Goal: Navigation & Orientation: Understand site structure

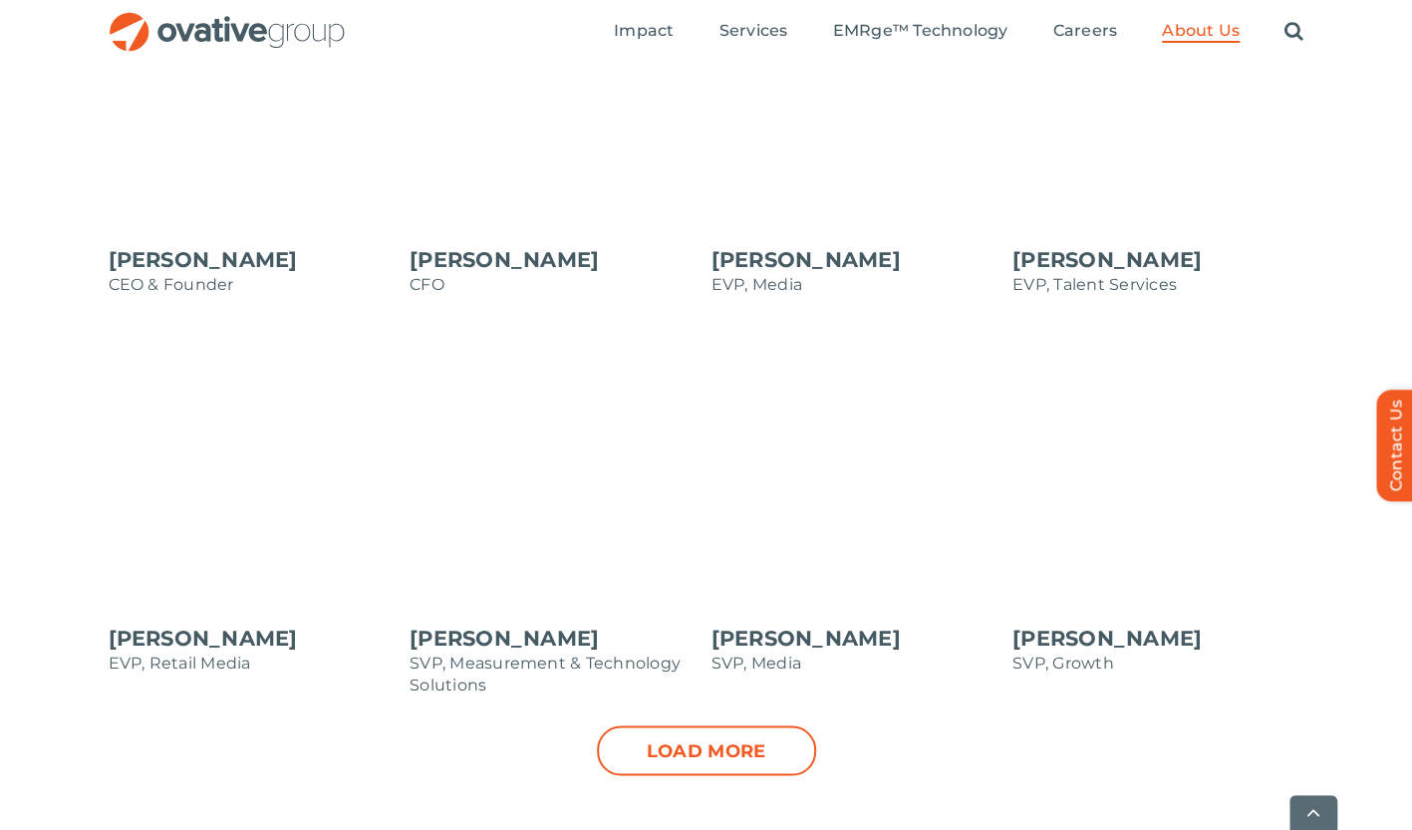
scroll to position [1992, 0]
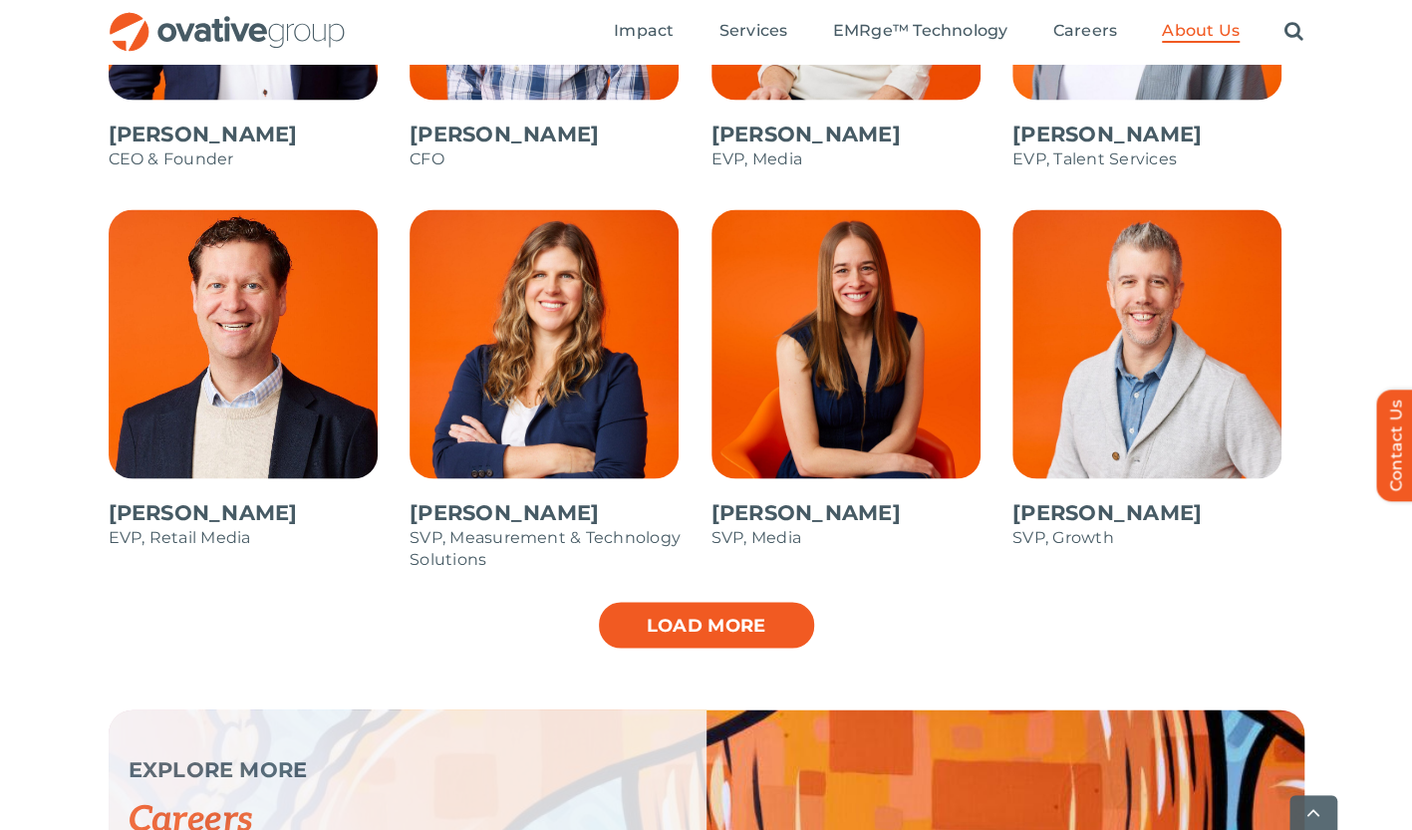
click at [773, 625] on link "Load more" at bounding box center [706, 625] width 219 height 50
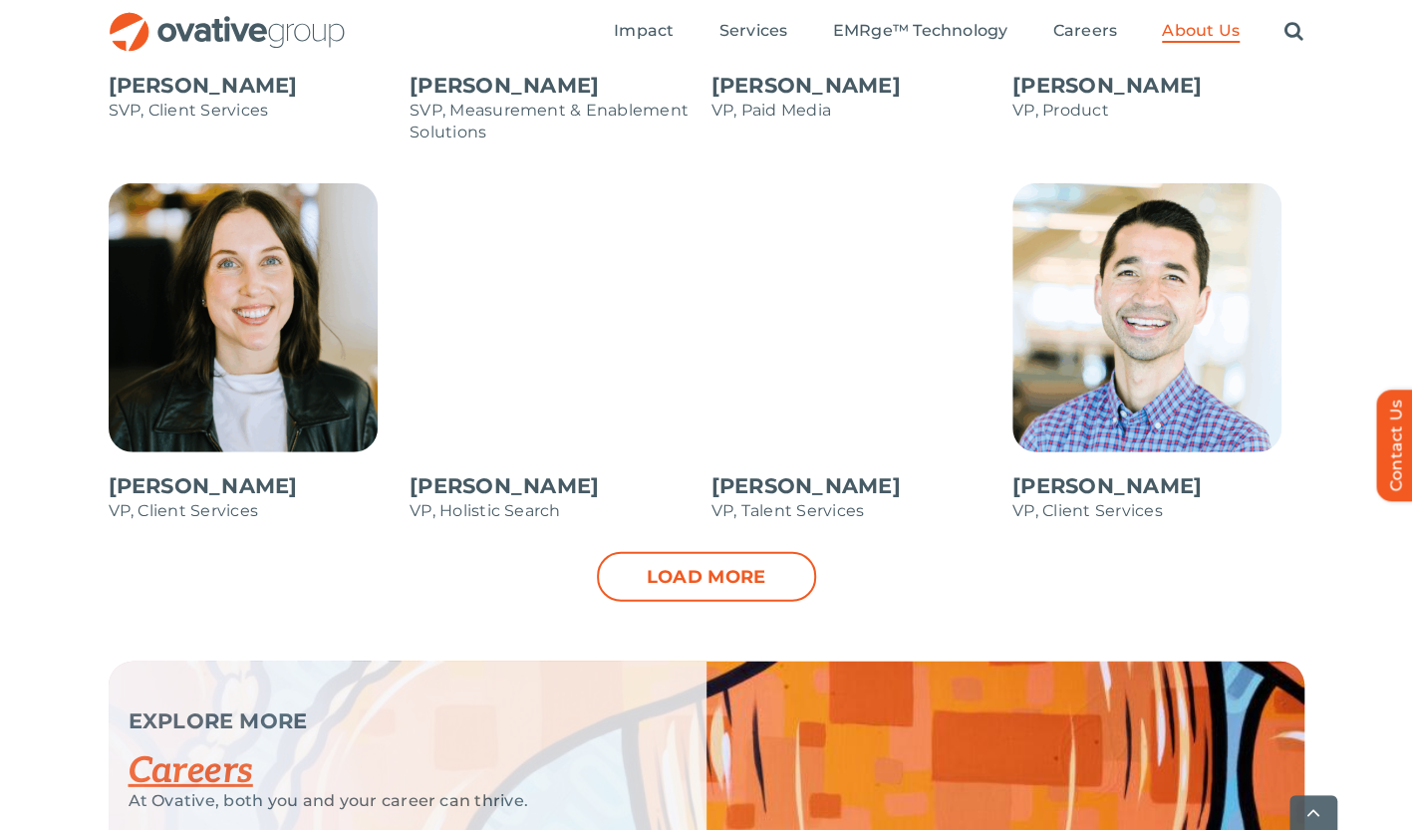
scroll to position [2988, 0]
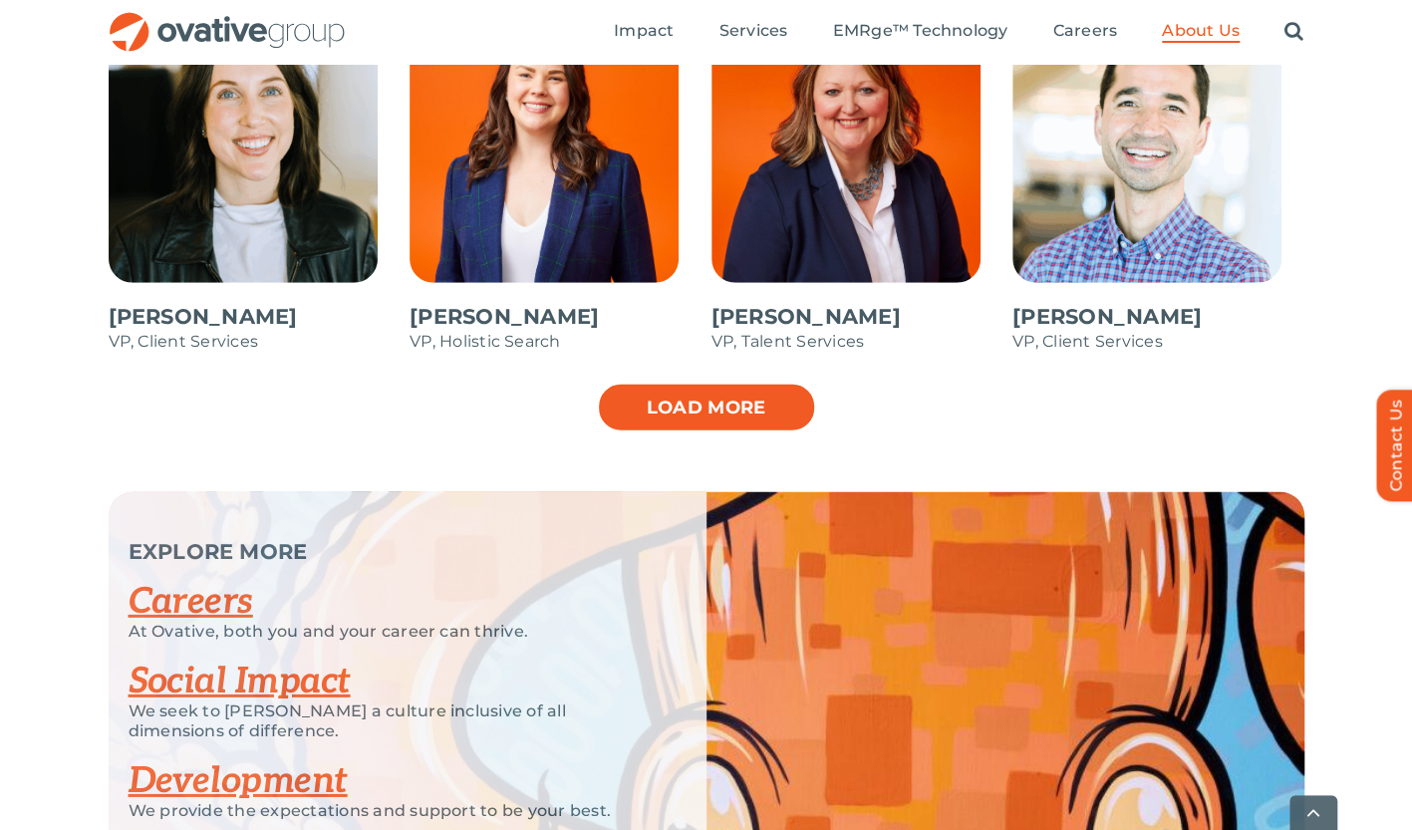
click at [741, 397] on link "Load more" at bounding box center [706, 408] width 219 height 50
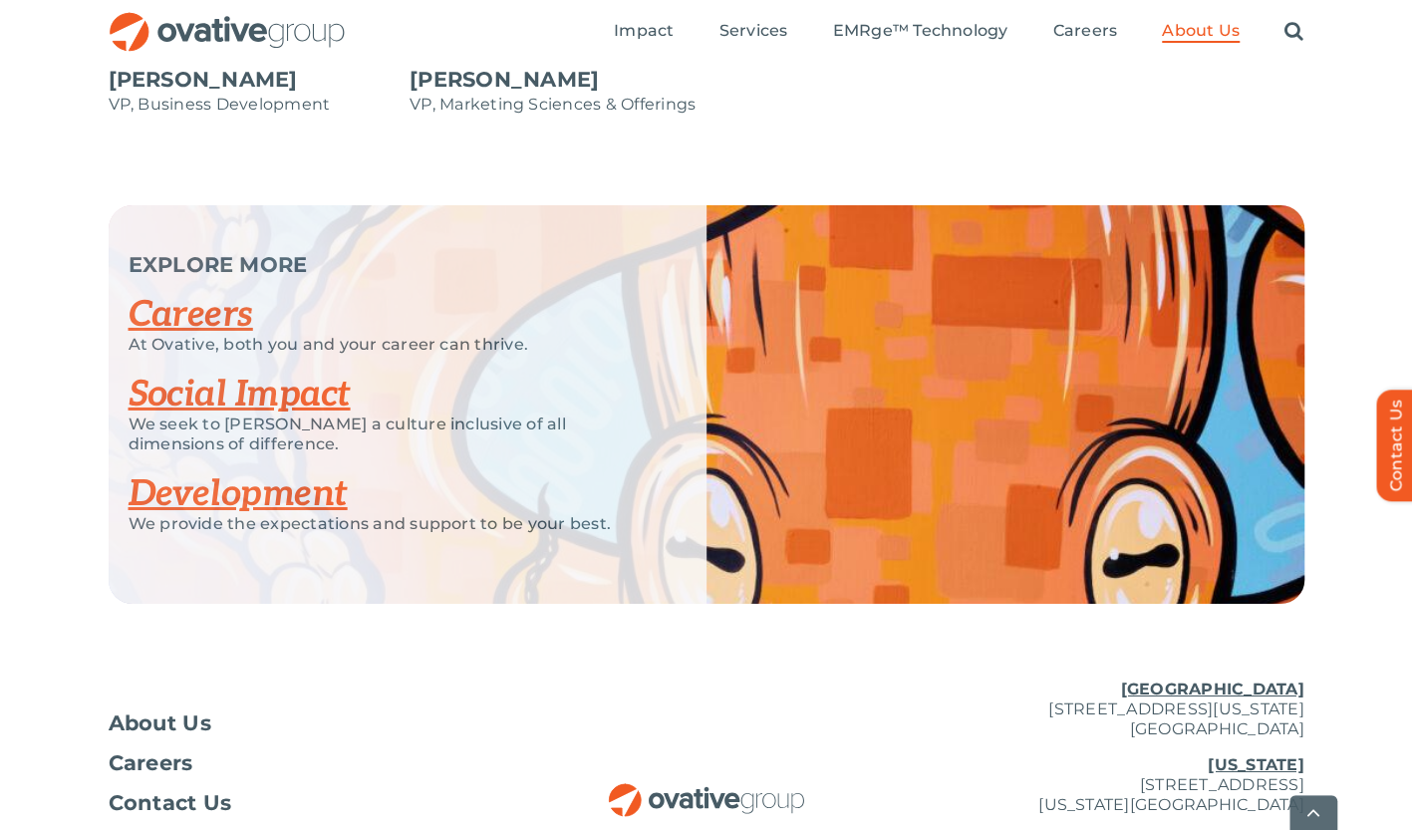
scroll to position [3784, 0]
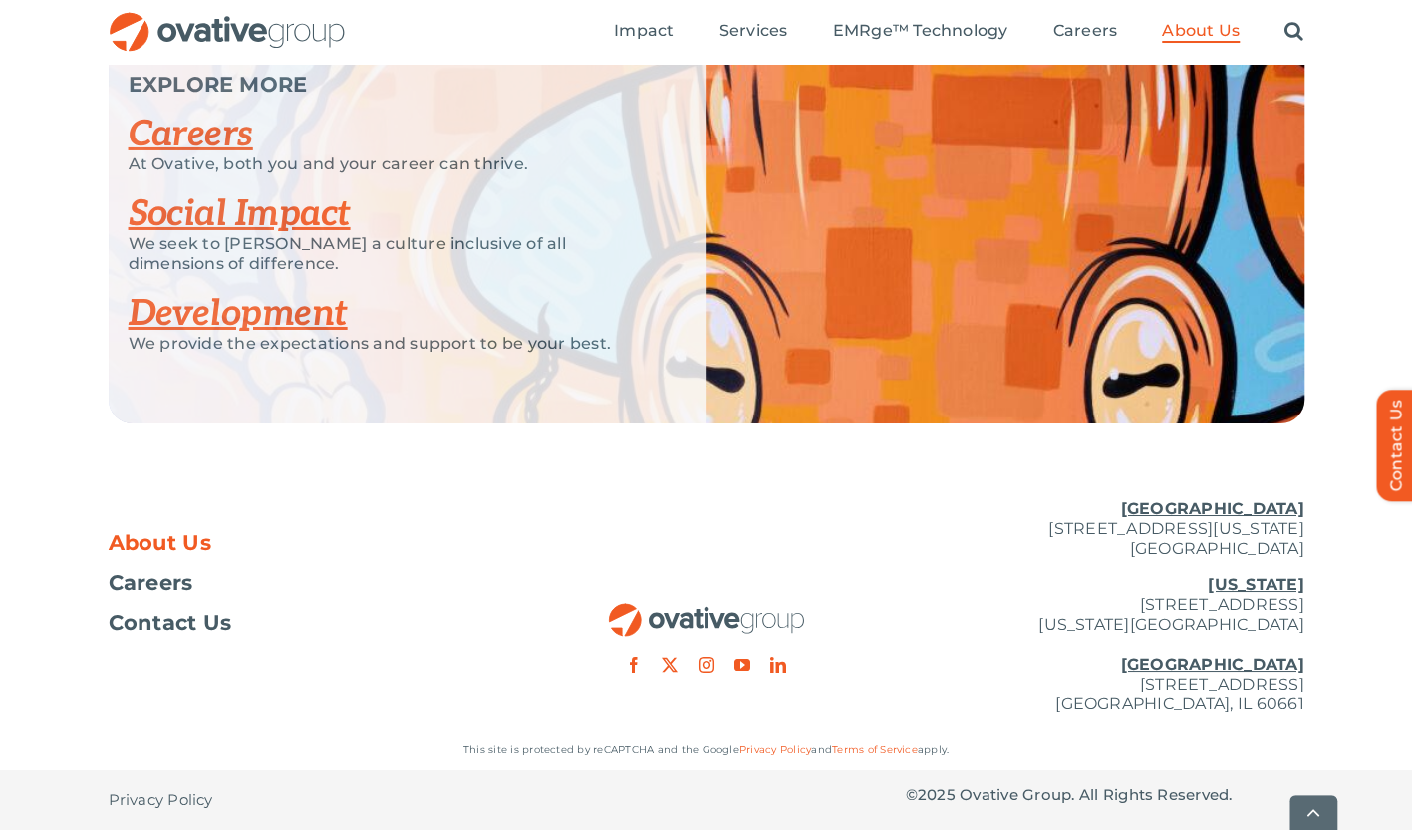
click at [177, 537] on span "About Us" at bounding box center [161, 543] width 104 height 20
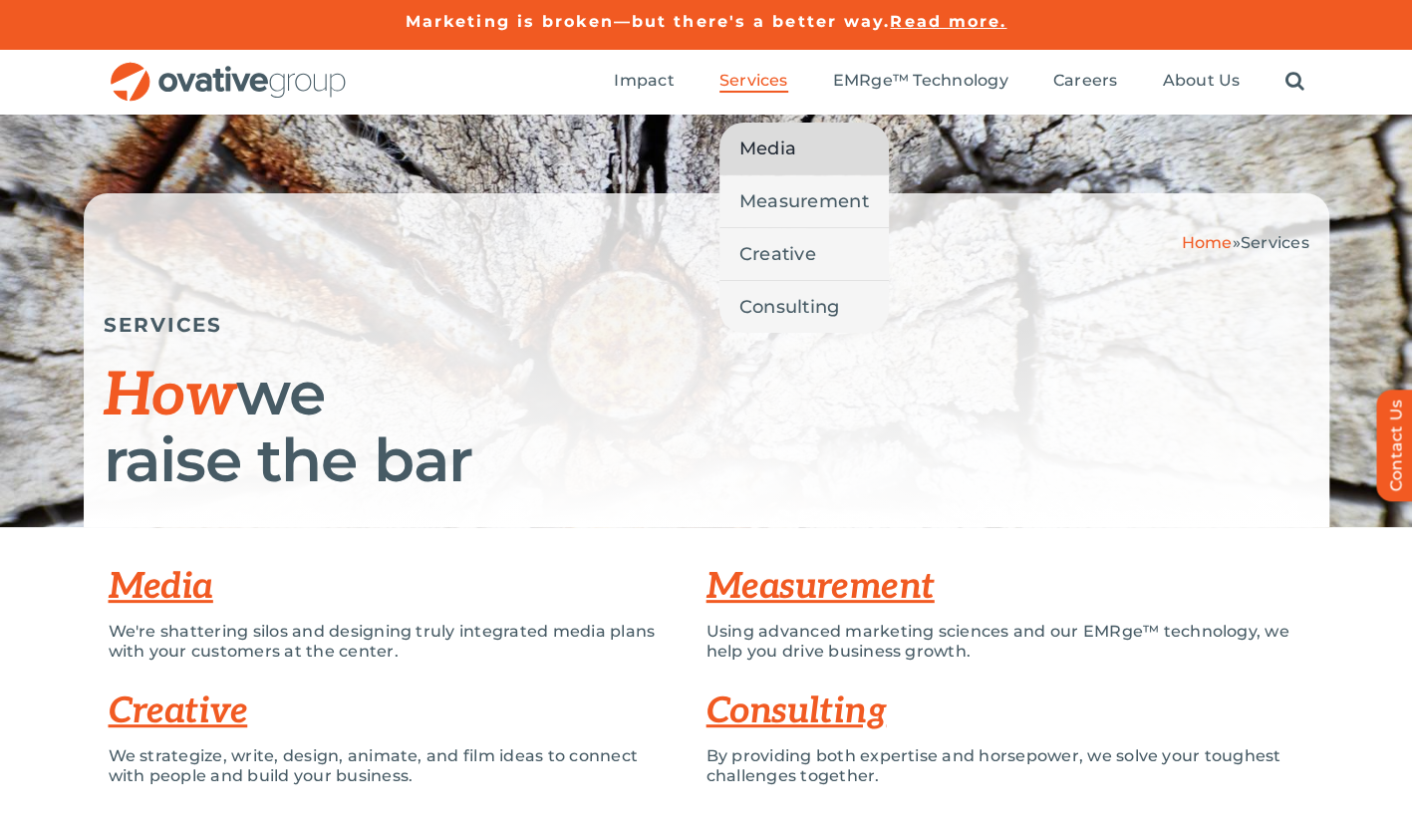
click at [791, 159] on span "Media" at bounding box center [767, 148] width 57 height 28
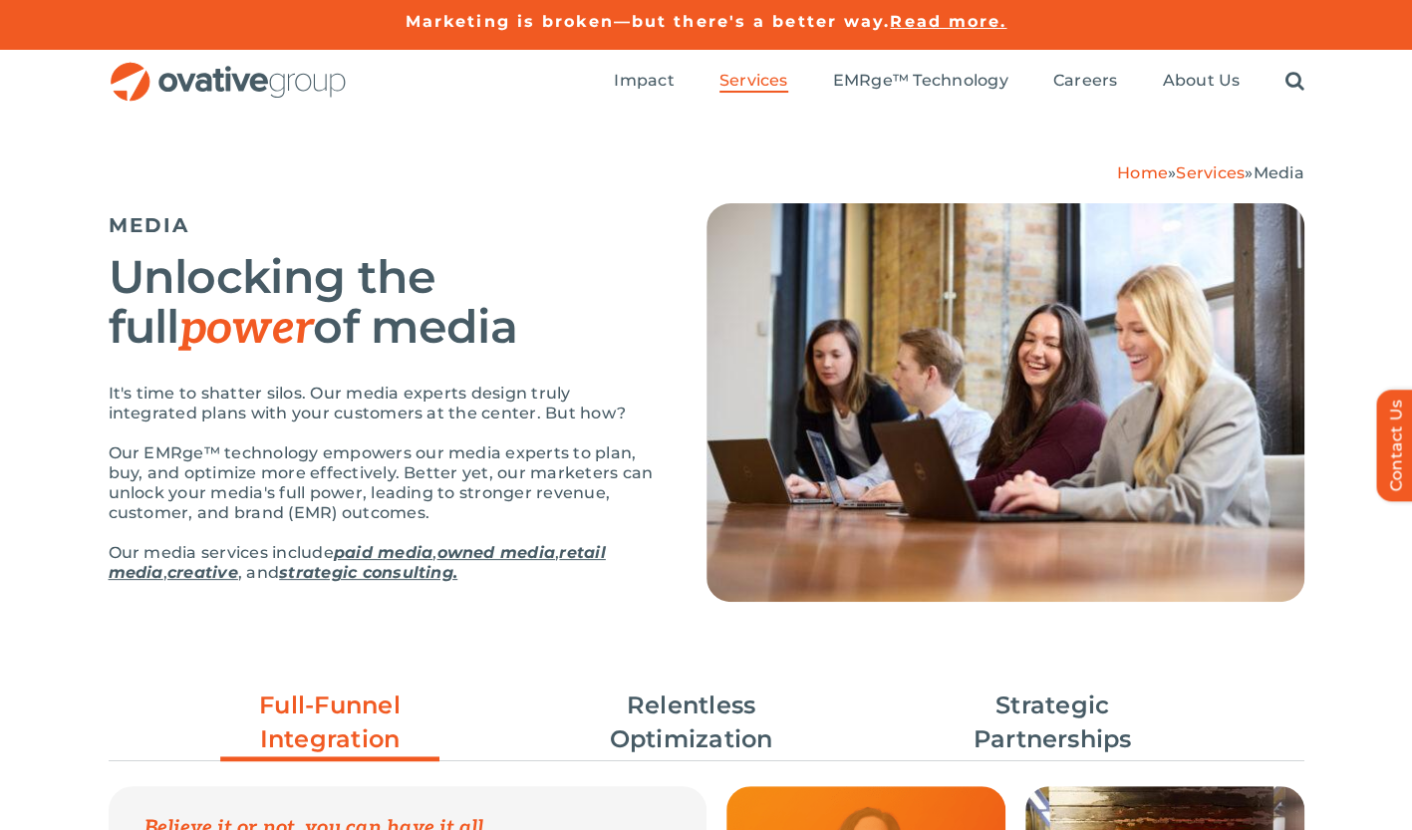
drag, startPoint x: 510, startPoint y: 419, endPoint x: 643, endPoint y: -121, distance: 555.9
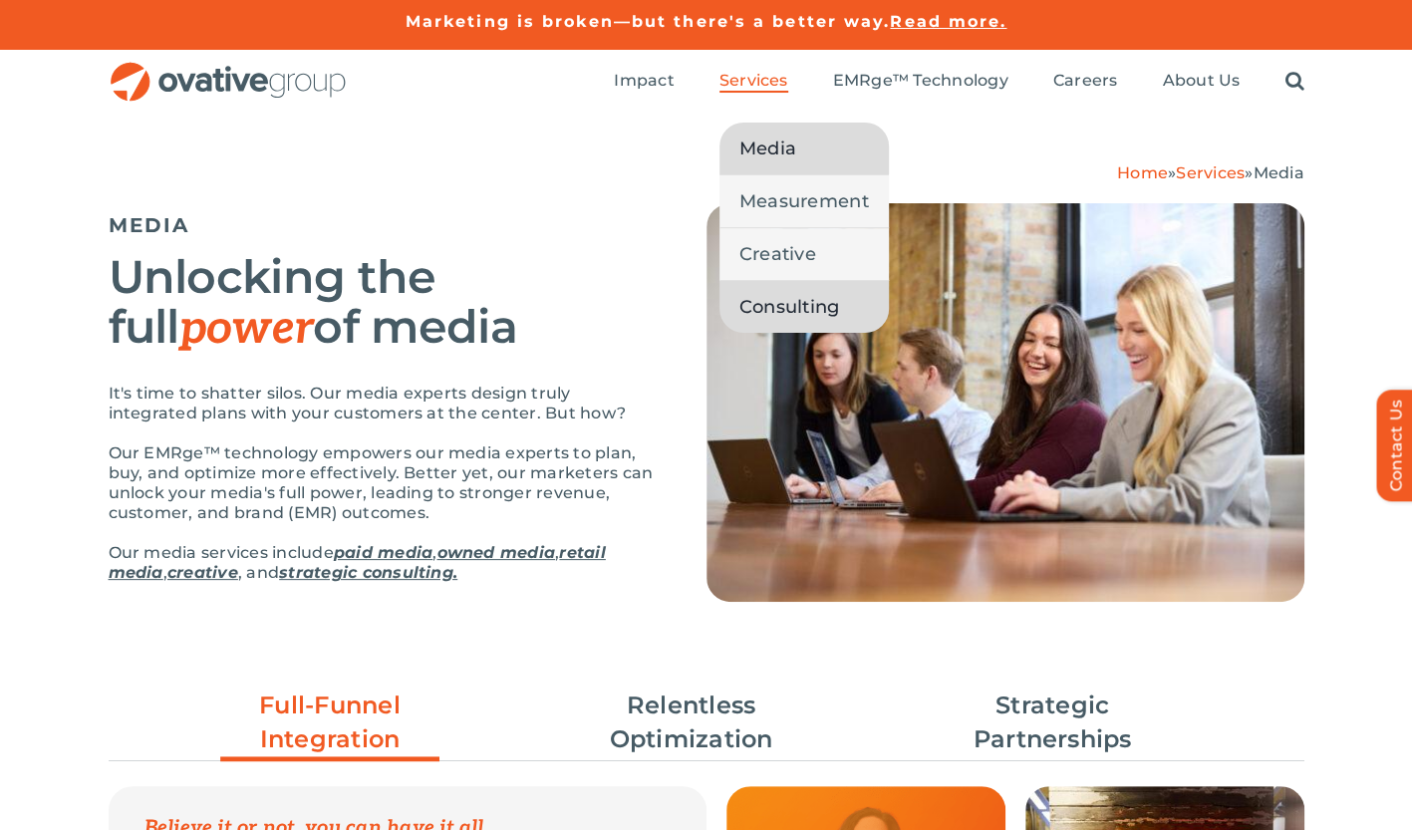
click at [827, 302] on span "Consulting" at bounding box center [789, 307] width 101 height 28
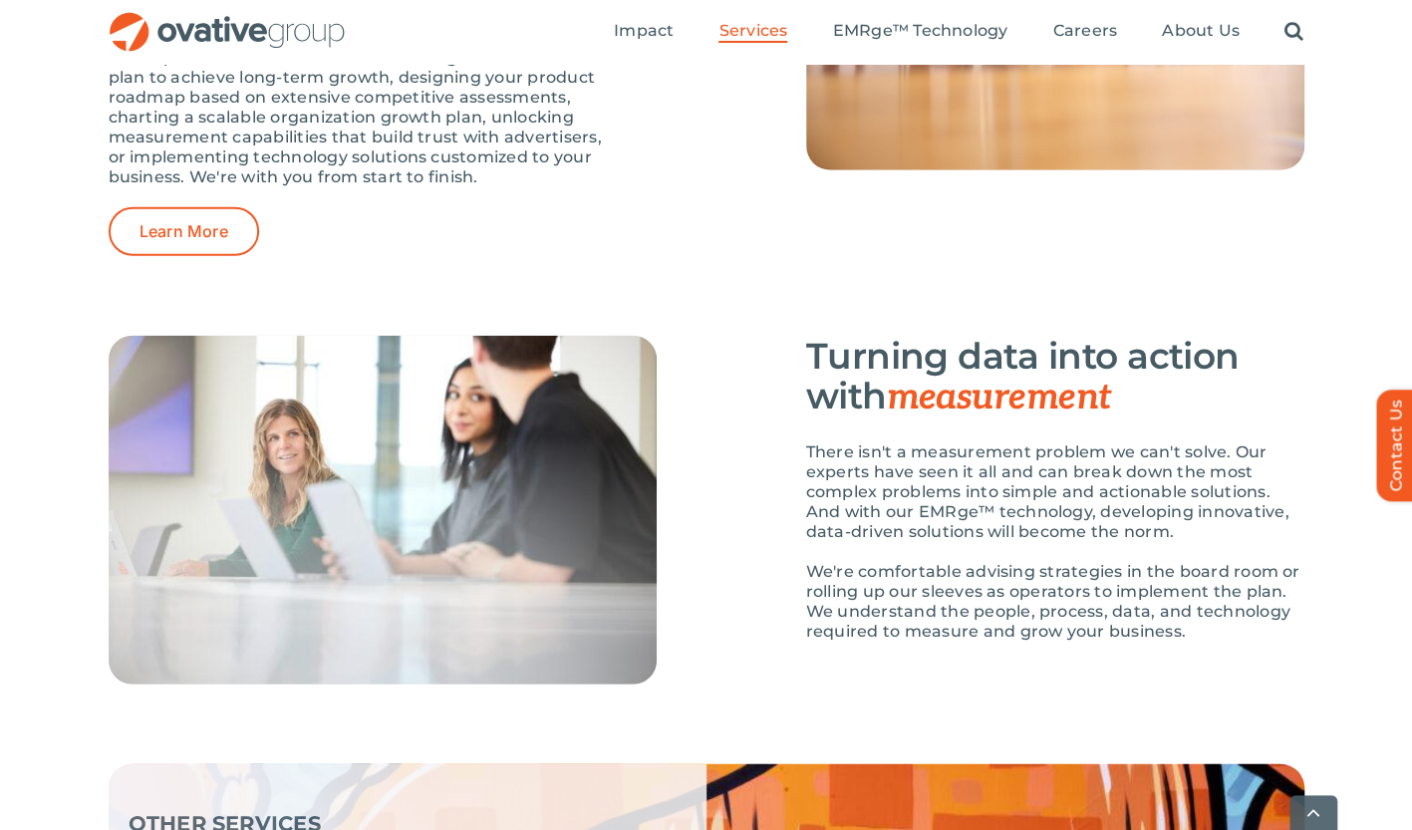
scroll to position [2988, 0]
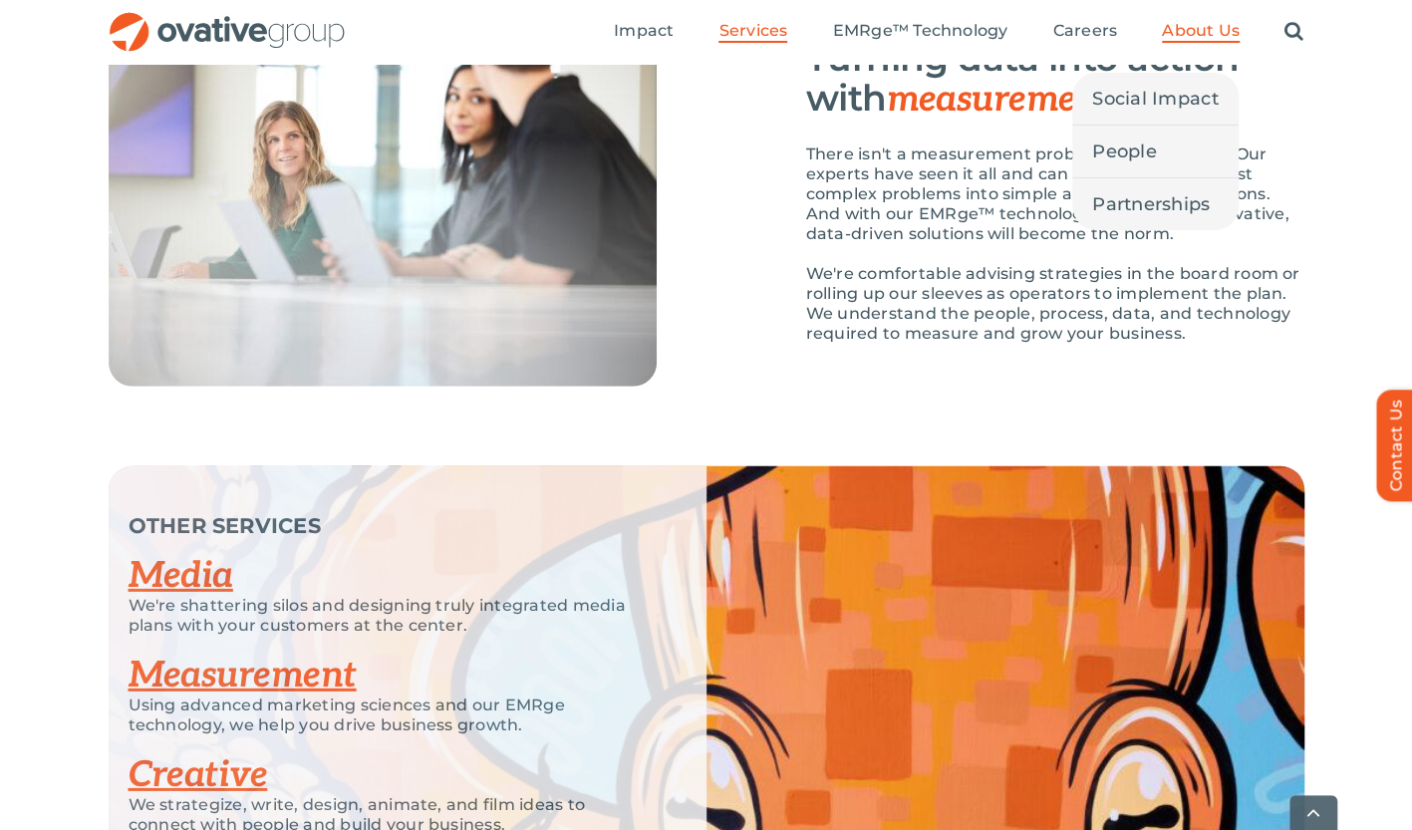
click at [1179, 35] on span "About Us" at bounding box center [1201, 31] width 78 height 20
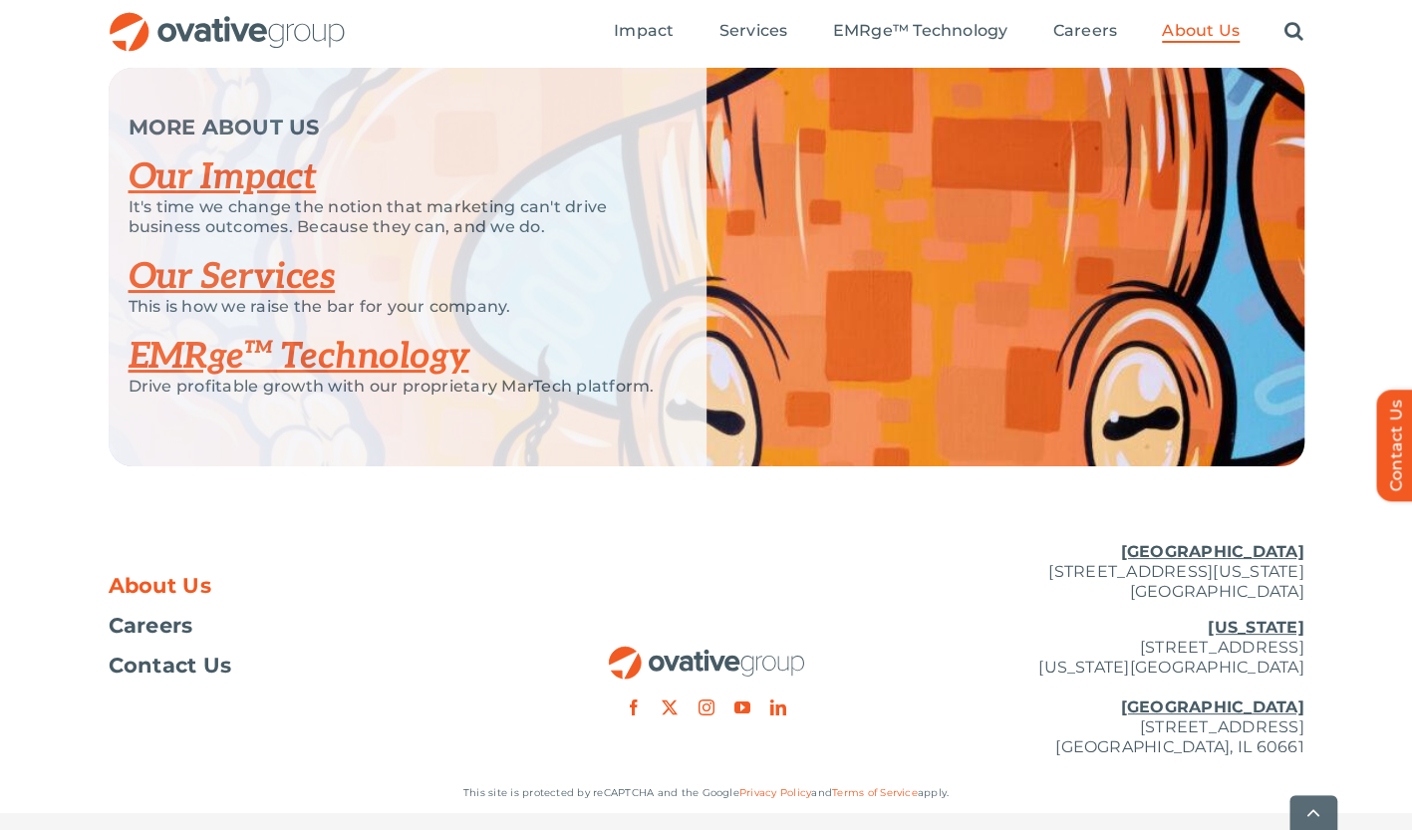
scroll to position [4295, 0]
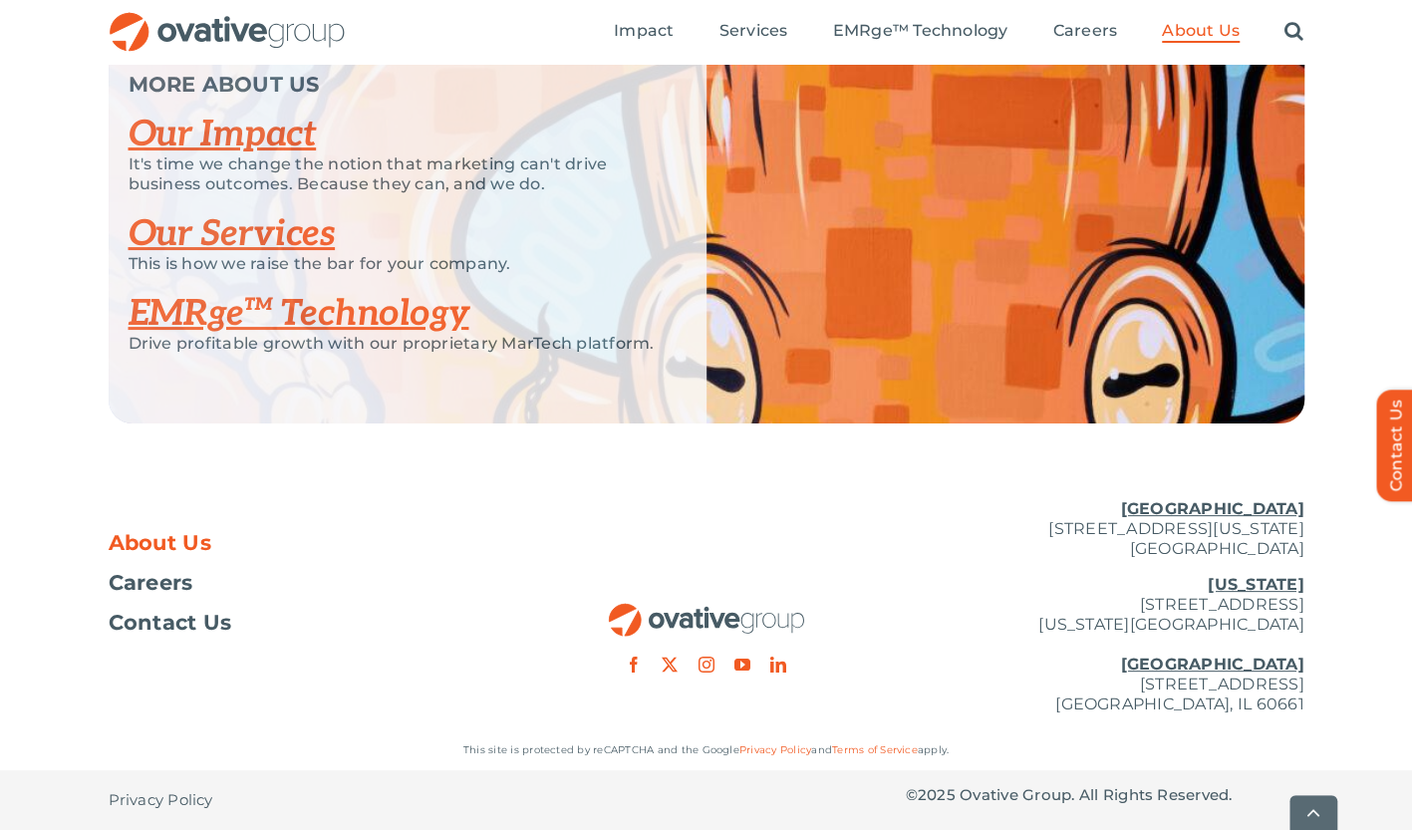
click at [148, 533] on span "About Us" at bounding box center [161, 543] width 104 height 20
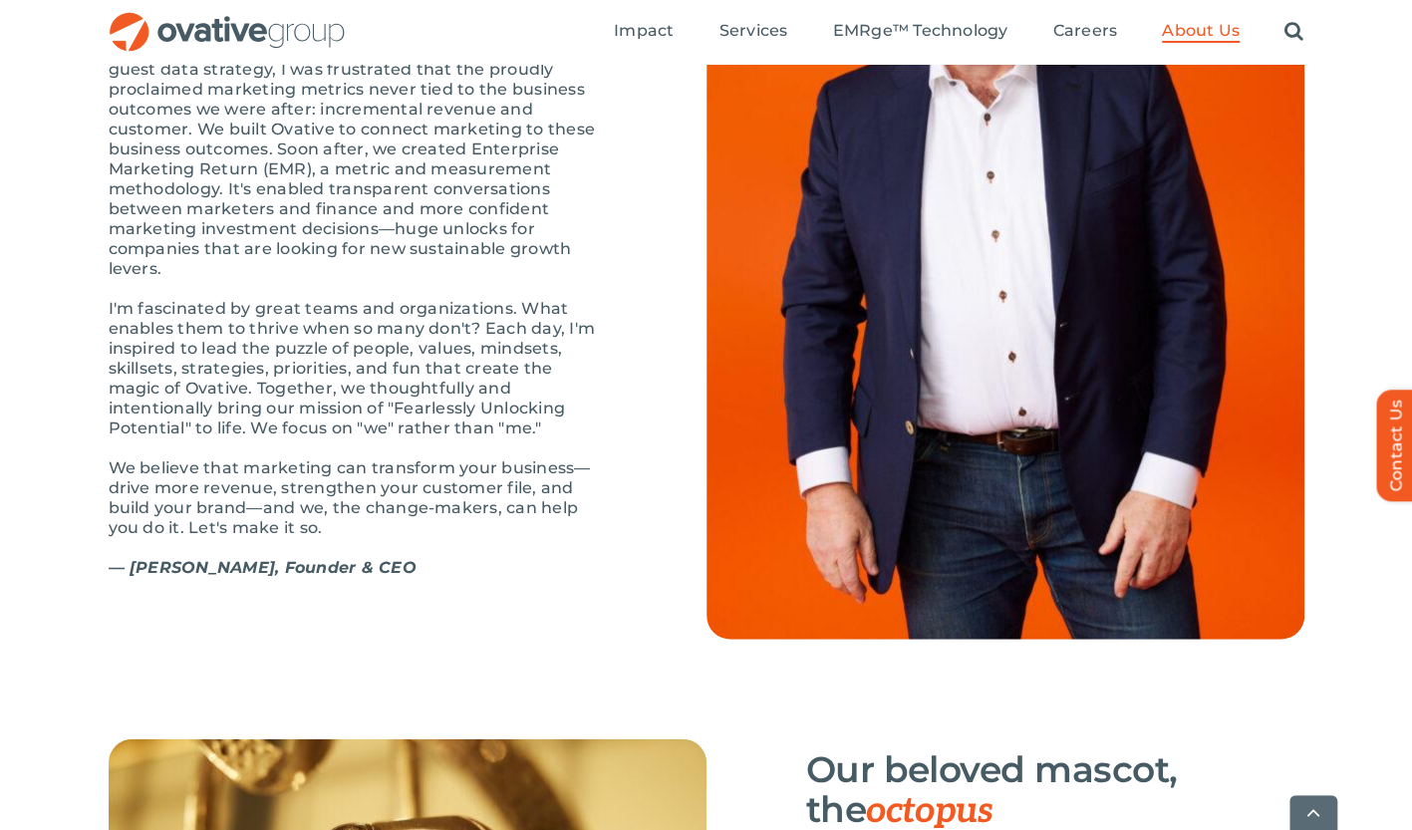
scroll to position [2391, 0]
